Goal: Information Seeking & Learning: Compare options

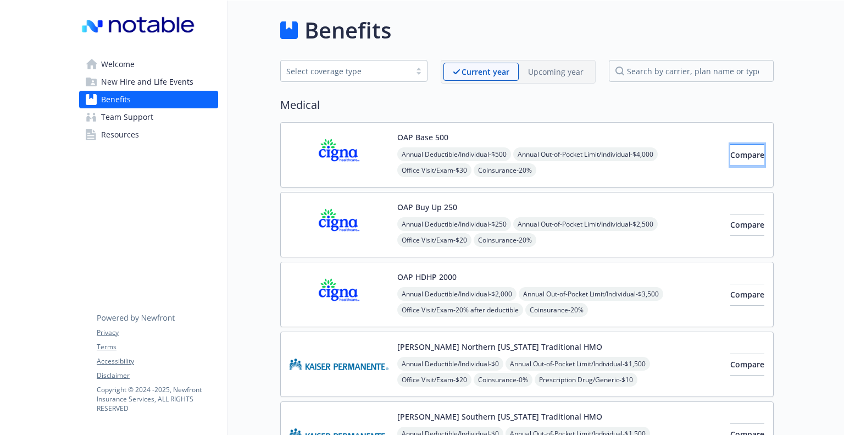
click at [730, 151] on span "Compare" at bounding box center [747, 154] width 34 height 10
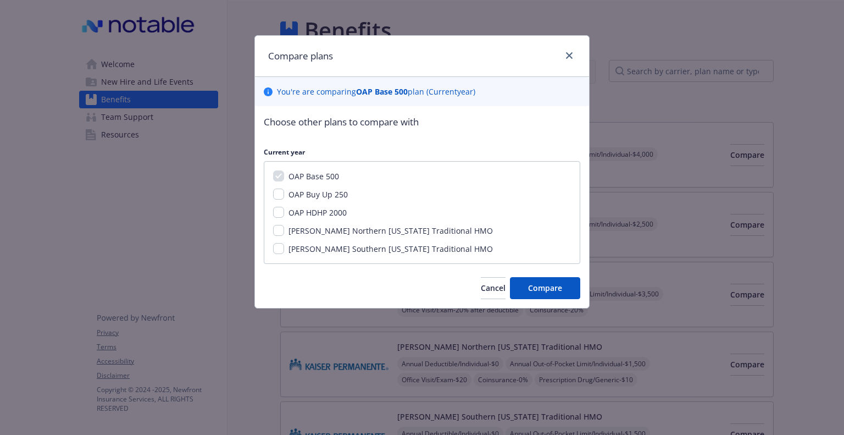
click at [297, 208] on span "OAP HDHP 2000" at bounding box center [317, 212] width 58 height 10
click at [284, 208] on input "OAP HDHP 2000" at bounding box center [278, 212] width 11 height 11
checkbox input "true"
click at [563, 292] on button "Compare" at bounding box center [545, 288] width 70 height 22
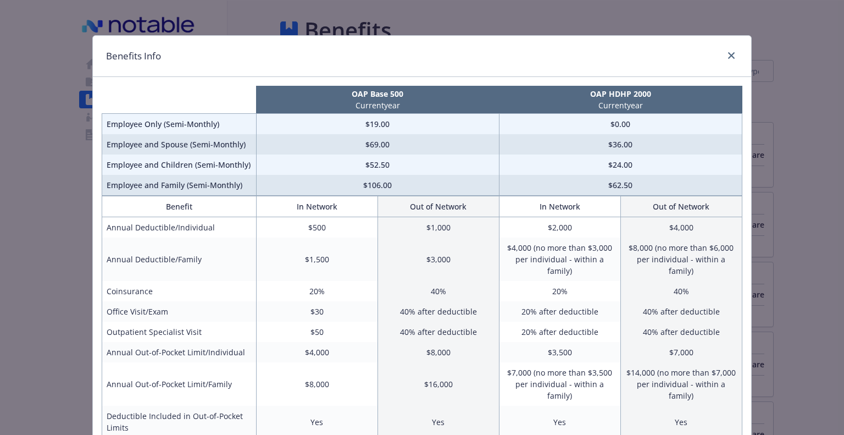
click at [379, 147] on td "$69.00" at bounding box center [377, 144] width 243 height 20
click at [725, 51] on link "close" at bounding box center [731, 55] width 13 height 13
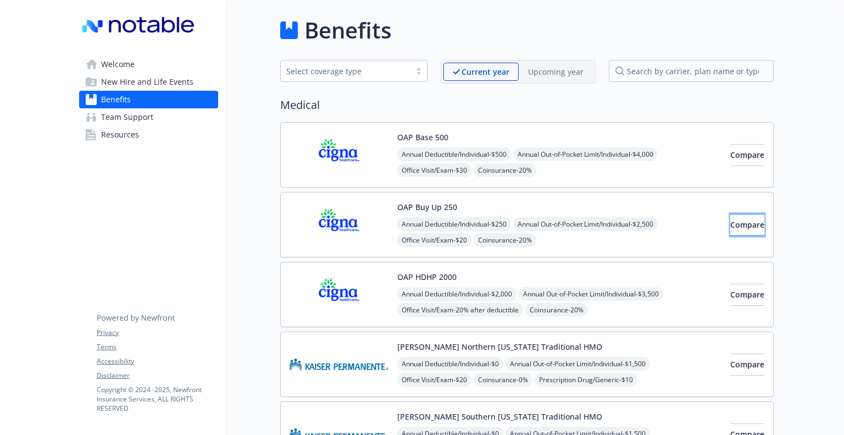
click at [730, 224] on span "Compare" at bounding box center [747, 224] width 34 height 10
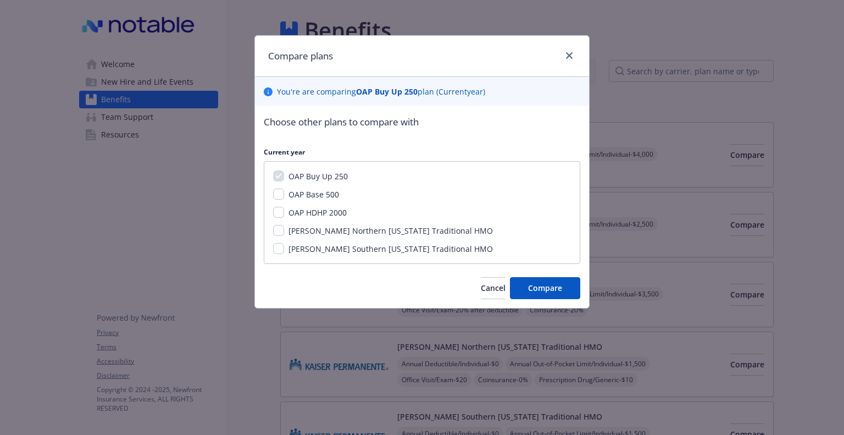
click at [299, 191] on span "OAP Base 500" at bounding box center [313, 194] width 51 height 10
click at [284, 191] on input "OAP Base 500" at bounding box center [278, 193] width 11 height 11
checkbox input "true"
click at [551, 291] on span "Compare" at bounding box center [545, 287] width 34 height 10
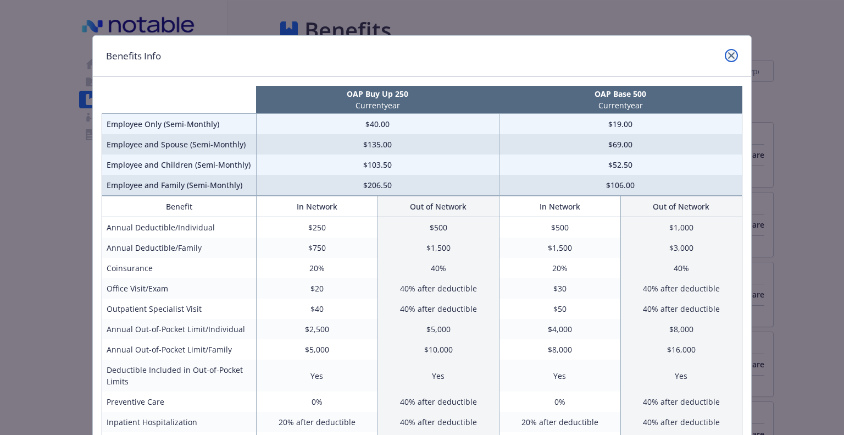
click at [728, 57] on icon "close" at bounding box center [731, 55] width 7 height 7
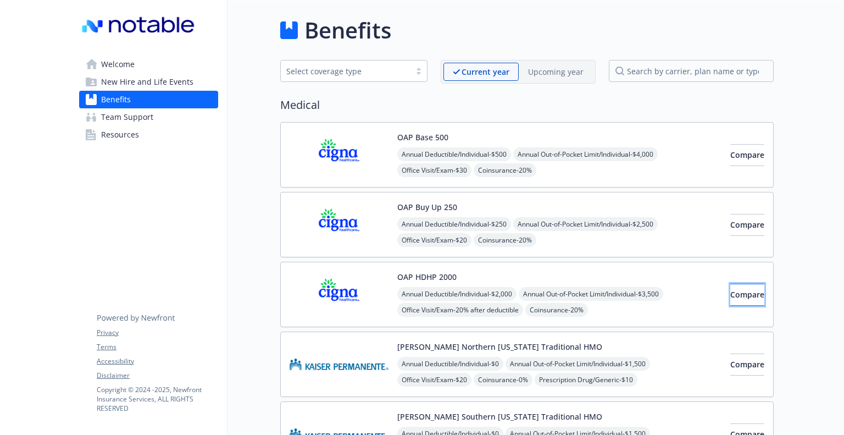
click at [730, 298] on button "Compare" at bounding box center [747, 294] width 34 height 22
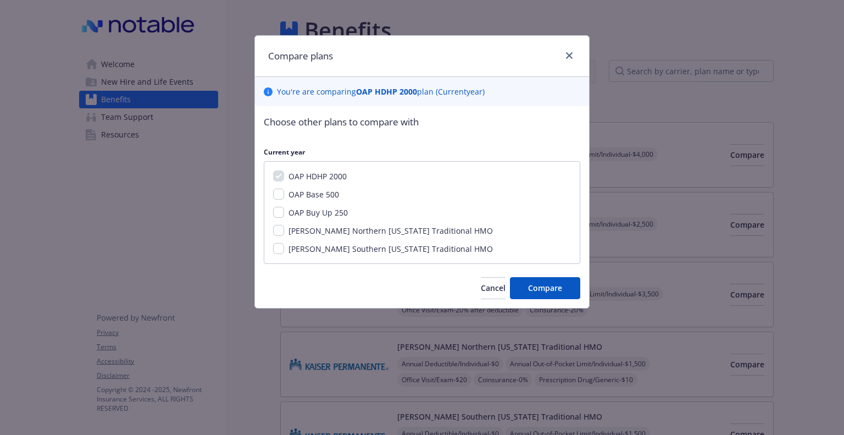
click at [319, 216] on span "OAP Buy Up 250" at bounding box center [317, 212] width 59 height 10
click at [284, 216] on input "OAP Buy Up 250" at bounding box center [278, 212] width 11 height 11
checkbox input "true"
click at [327, 193] on span "OAP Base 500" at bounding box center [313, 194] width 51 height 10
click at [284, 193] on input "OAP Base 500" at bounding box center [278, 193] width 11 height 11
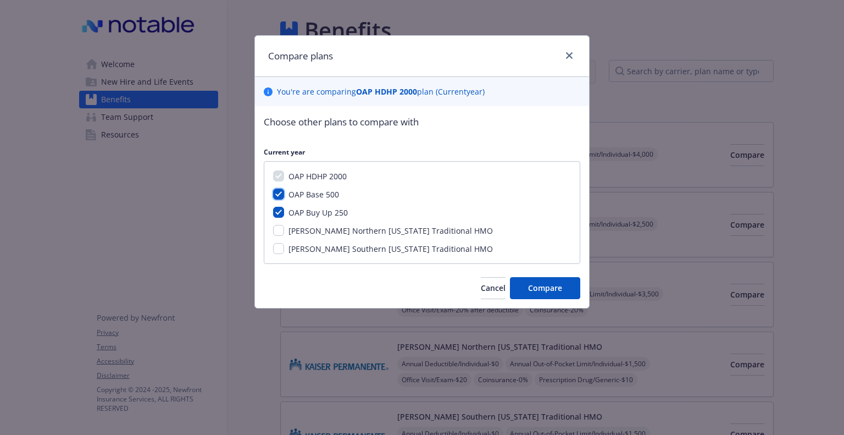
checkbox input "true"
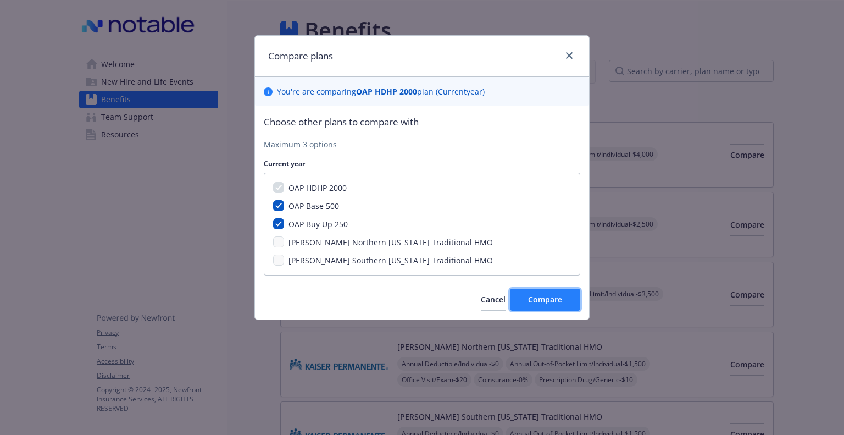
click at [549, 303] on span "Compare" at bounding box center [545, 299] width 34 height 10
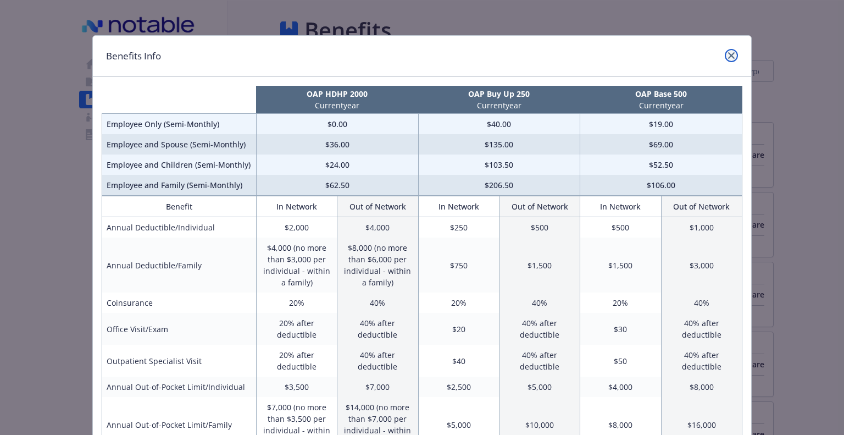
click at [728, 53] on icon "close" at bounding box center [731, 55] width 7 height 7
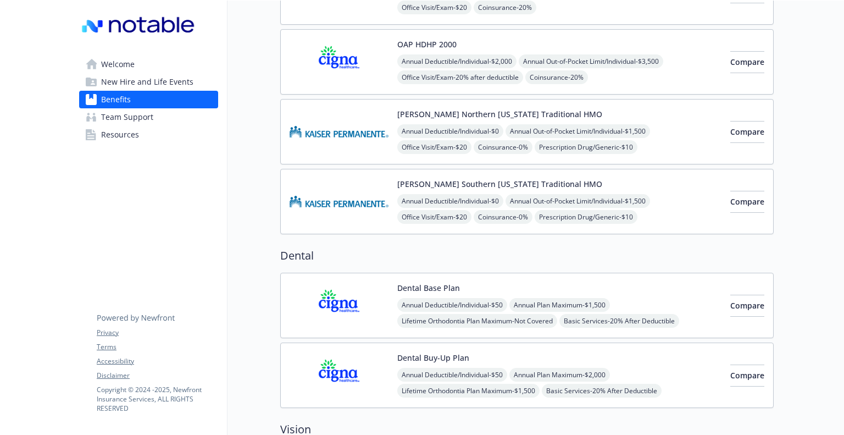
scroll to position [237, 0]
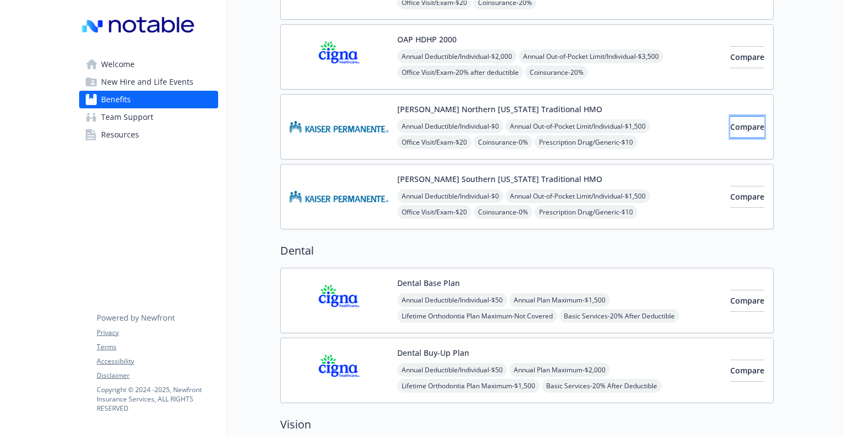
click at [730, 124] on span "Compare" at bounding box center [747, 126] width 34 height 10
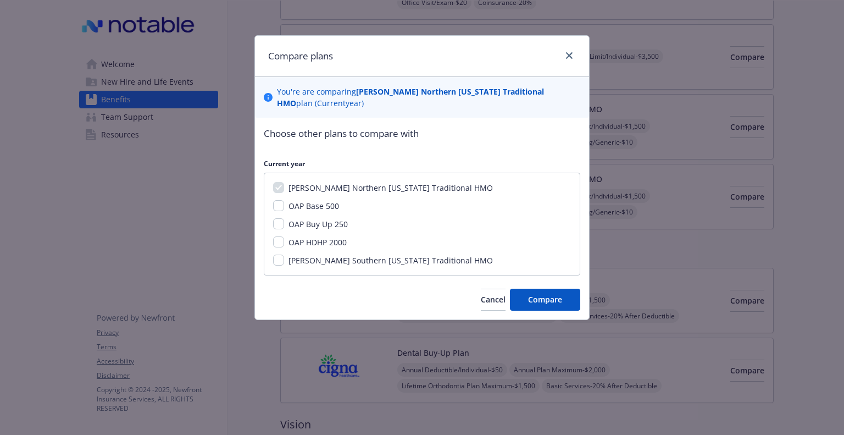
click at [321, 257] on span "[PERSON_NAME] Southern [US_STATE] Traditional HMO" at bounding box center [390, 260] width 204 height 10
click at [284, 257] on input "[PERSON_NAME] Southern [US_STATE] Traditional HMO" at bounding box center [278, 259] width 11 height 11
checkbox input "true"
click at [552, 305] on button "Compare" at bounding box center [545, 299] width 70 height 22
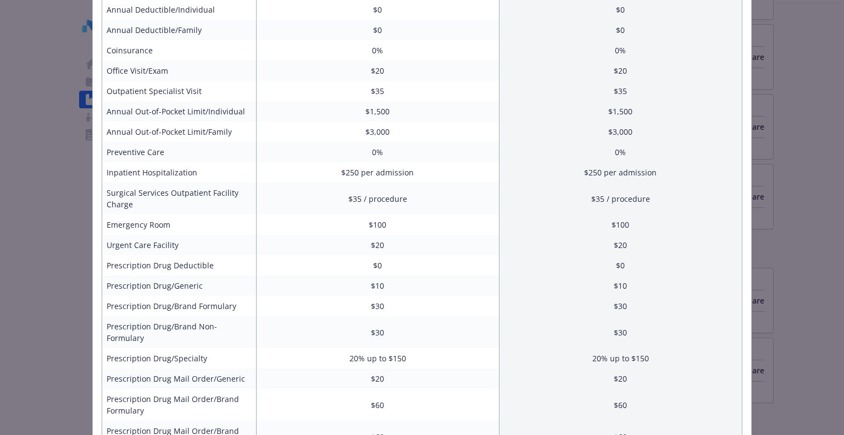
scroll to position [0, 0]
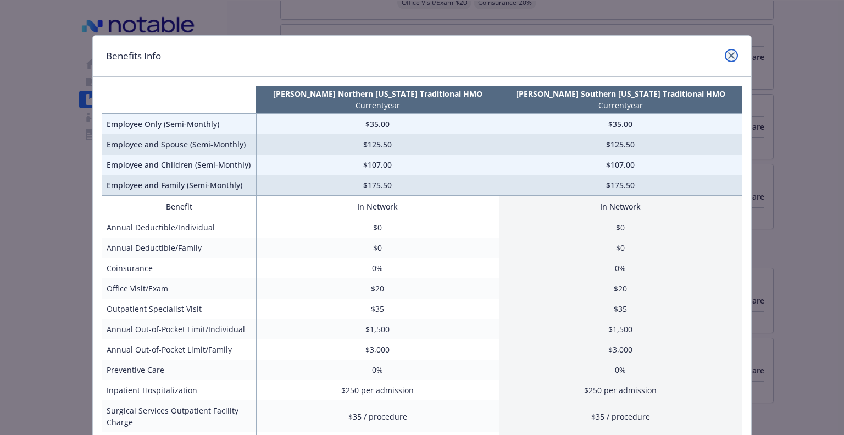
click at [732, 56] on link "close" at bounding box center [731, 55] width 13 height 13
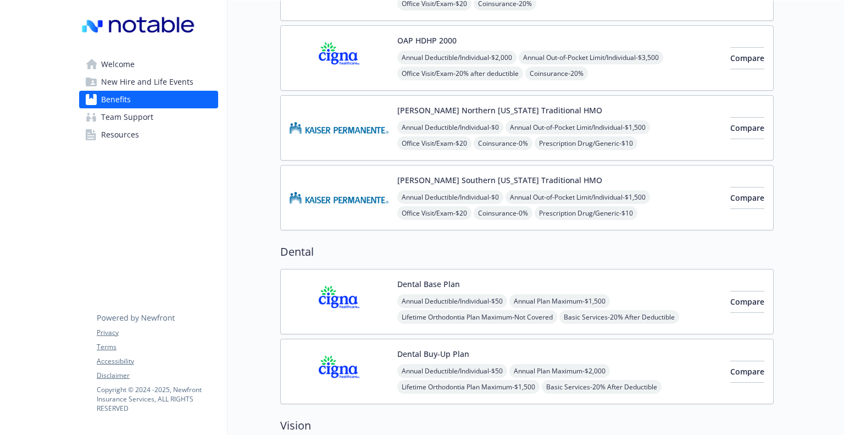
scroll to position [235, 8]
click at [742, 130] on button "Compare" at bounding box center [747, 129] width 34 height 22
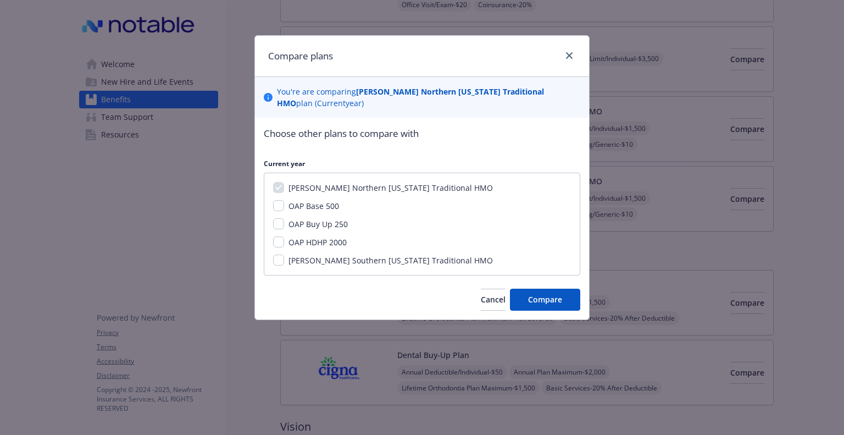
click at [355, 264] on span "[PERSON_NAME] Southern [US_STATE] Traditional HMO" at bounding box center [390, 260] width 204 height 10
click at [284, 264] on input "[PERSON_NAME] Southern [US_STATE] Traditional HMO" at bounding box center [278, 259] width 11 height 11
checkbox input "true"
click at [525, 301] on button "Compare" at bounding box center [545, 299] width 70 height 22
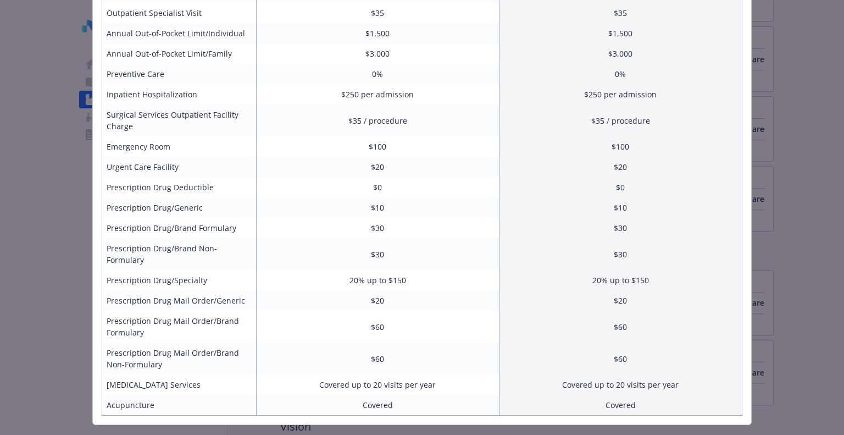
scroll to position [297, 0]
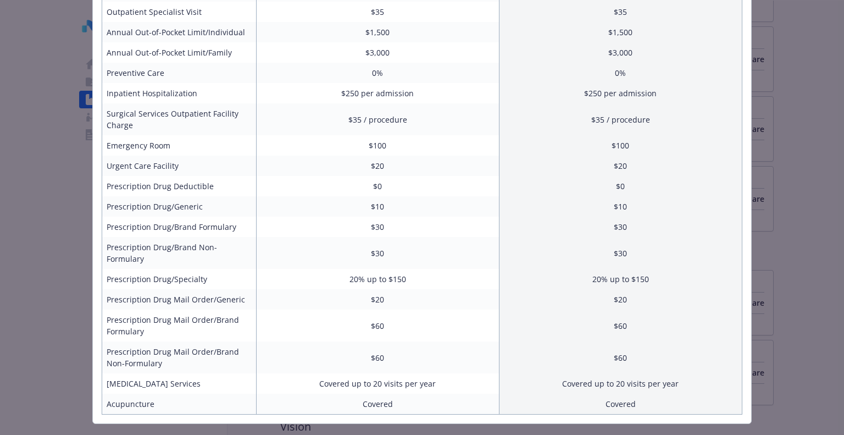
click at [373, 208] on td "$10" at bounding box center [377, 206] width 243 height 20
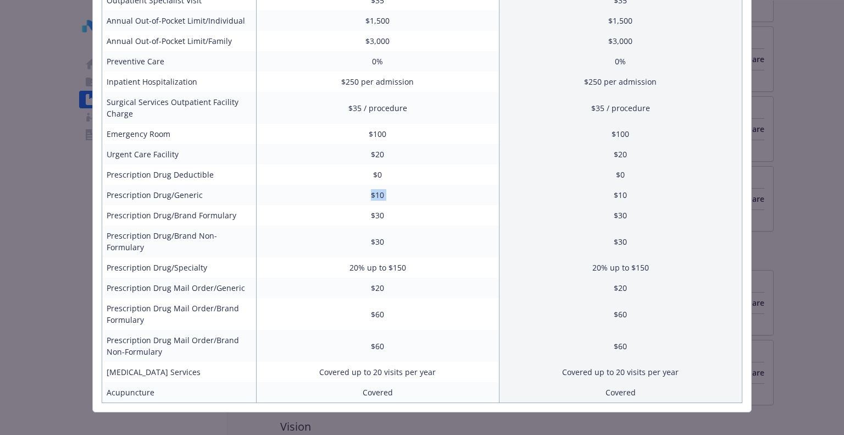
scroll to position [0, 0]
